Goal: Information Seeking & Learning: Find specific fact

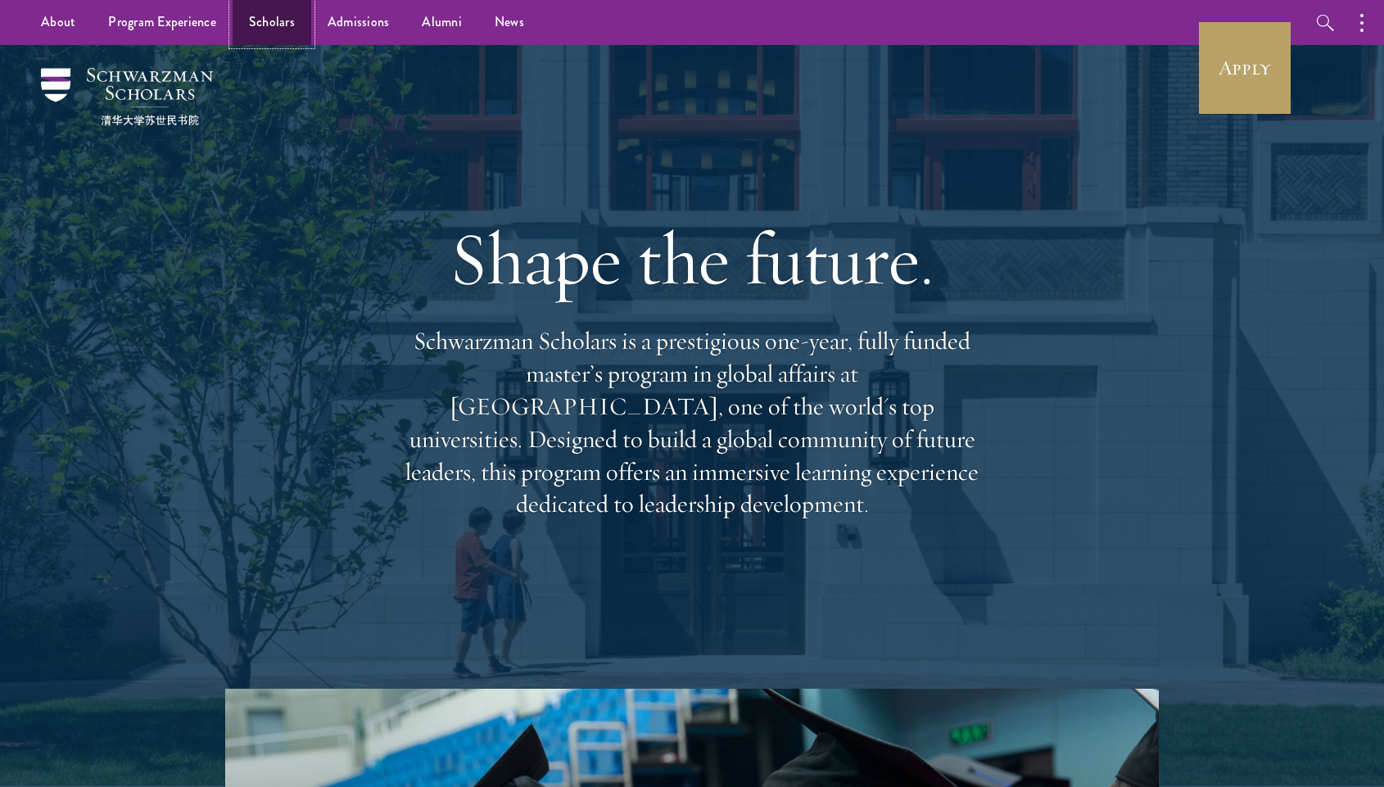
click at [286, 20] on link "Scholars" at bounding box center [272, 22] width 79 height 45
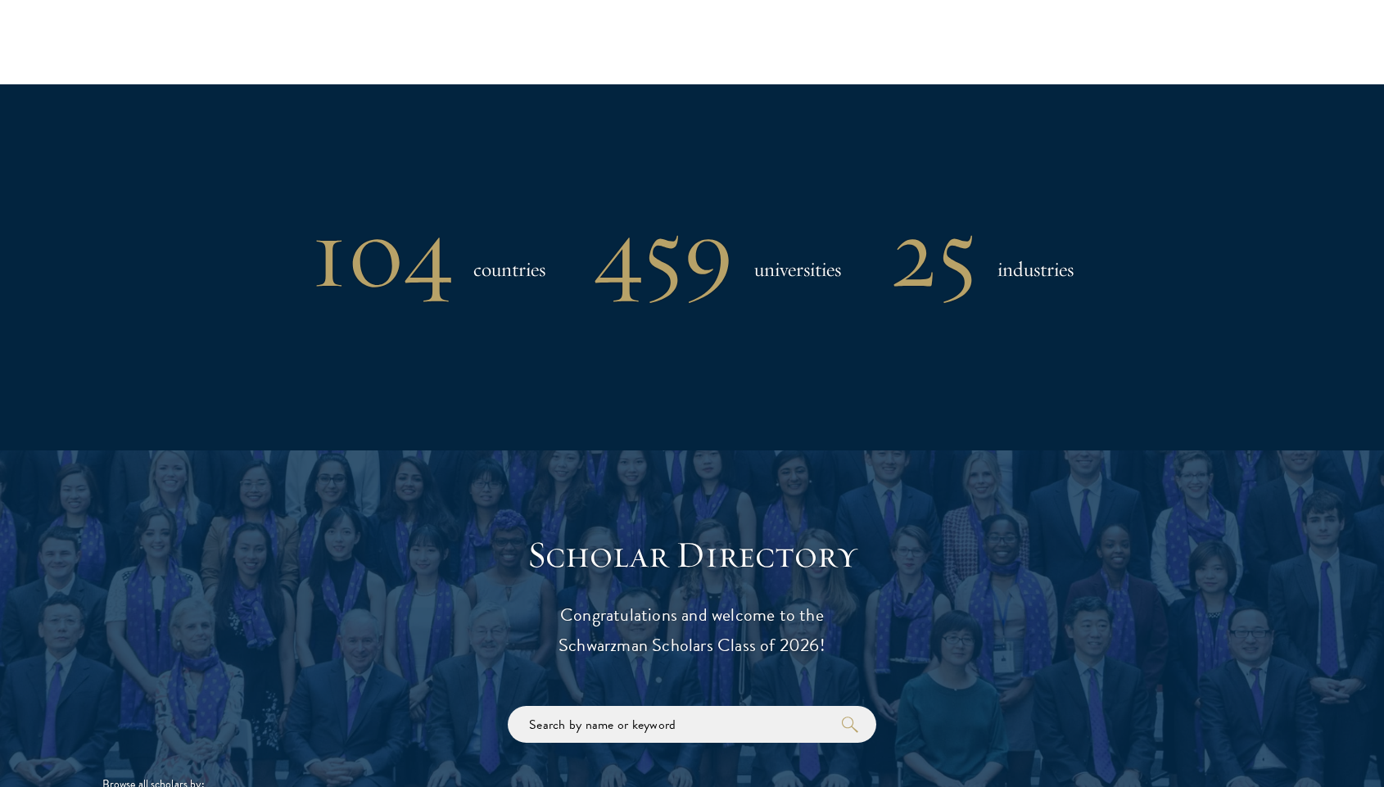
scroll to position [1611, 0]
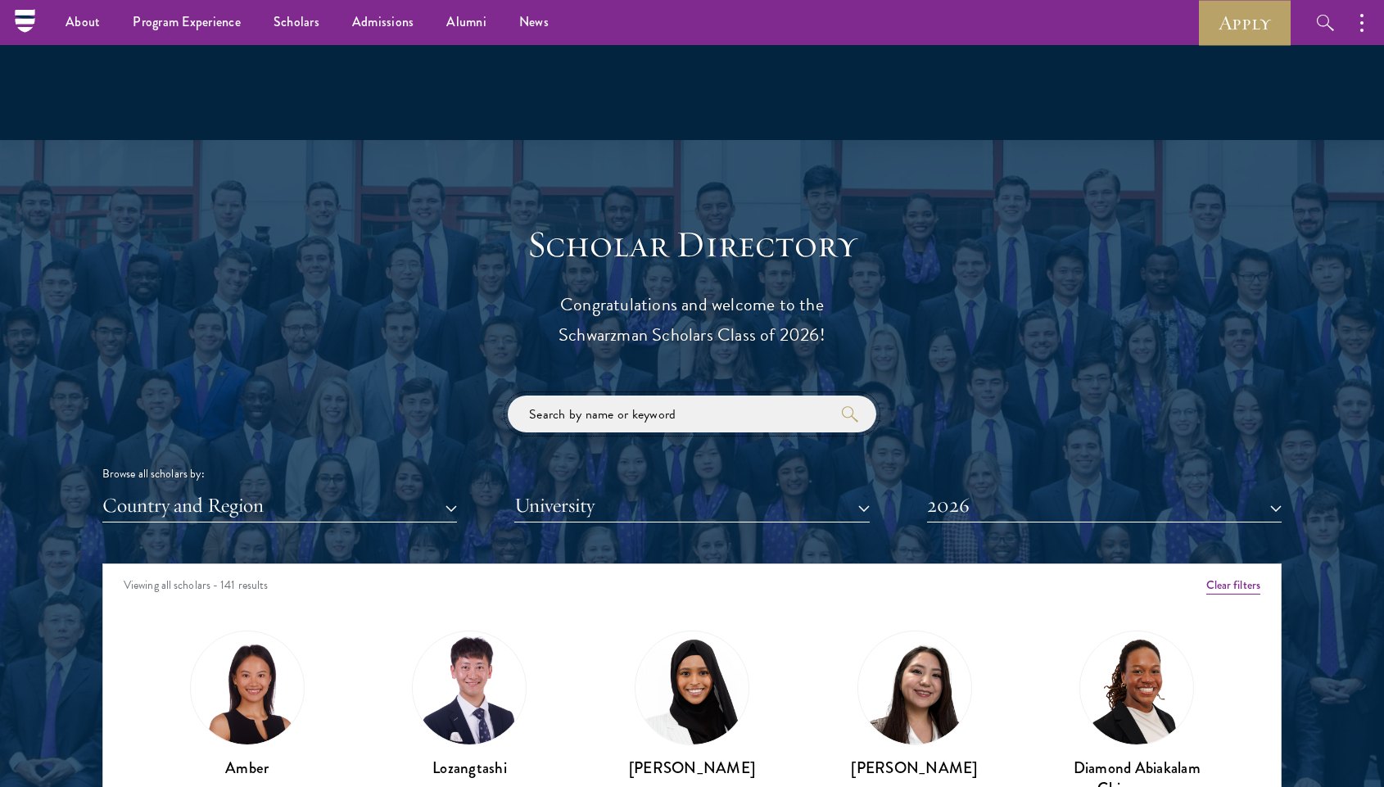
click at [761, 423] on input "search" at bounding box center [692, 414] width 369 height 37
paste input "Maha"
type input "Maha"
click button "submit" at bounding box center [0, 0] width 0 height 0
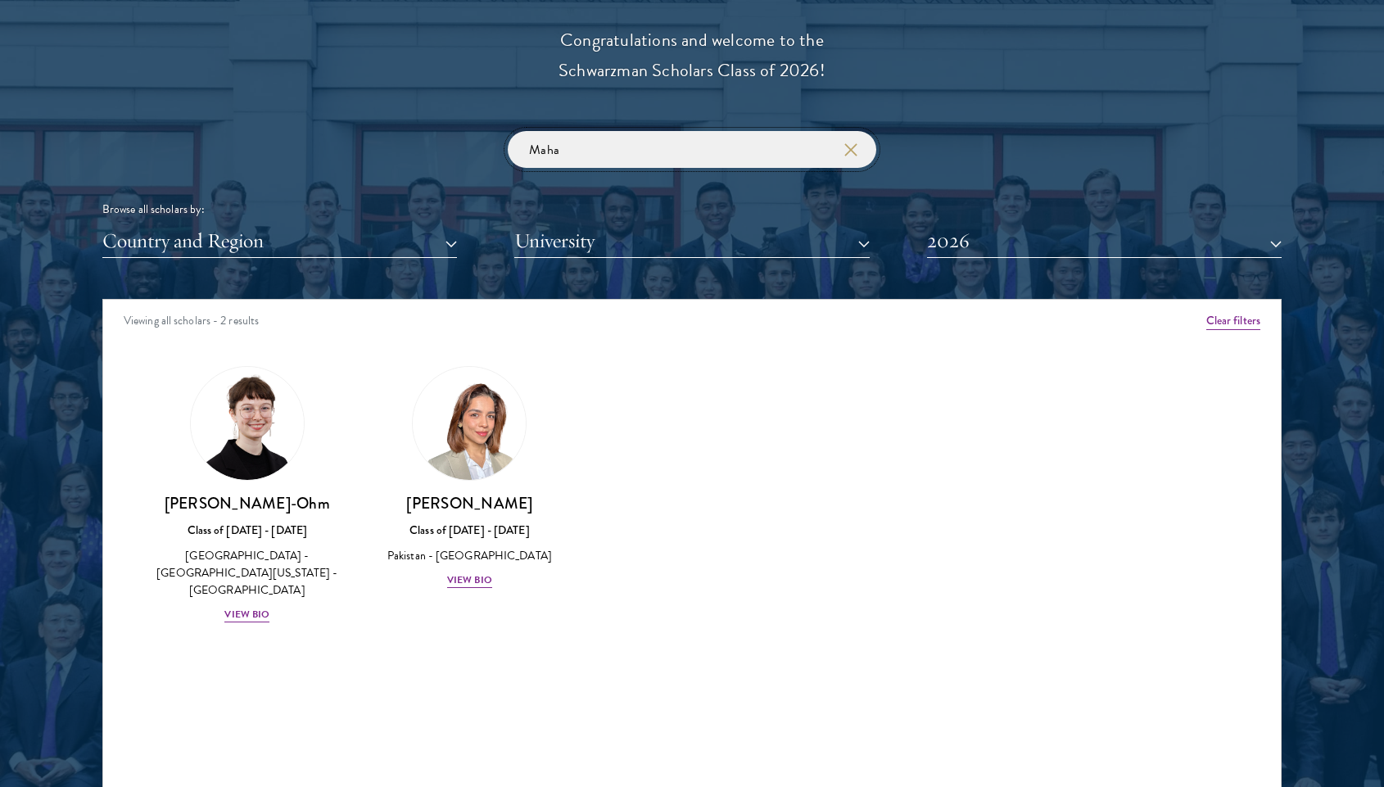
scroll to position [1898, 0]
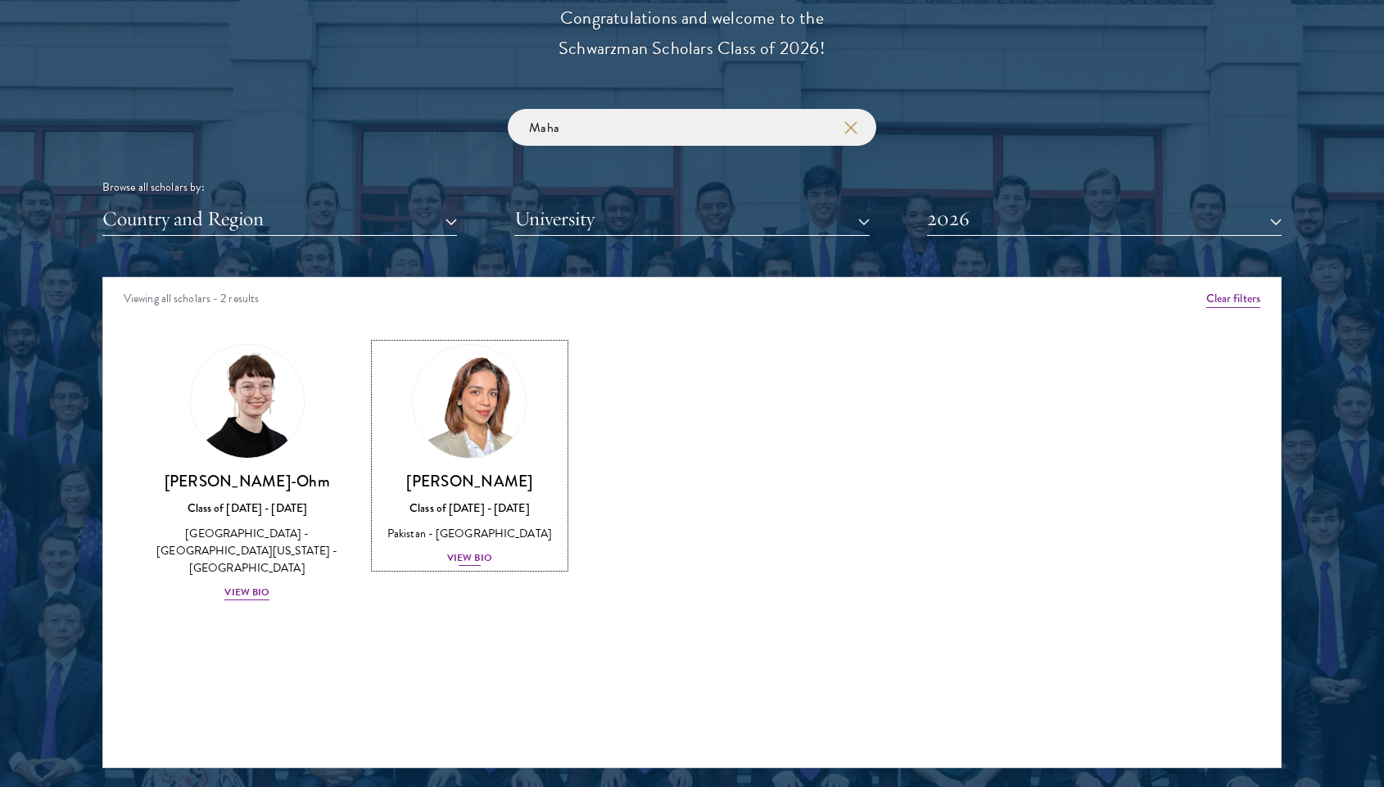
click at [502, 410] on img at bounding box center [469, 401] width 124 height 124
